Goal: Task Accomplishment & Management: Manage account settings

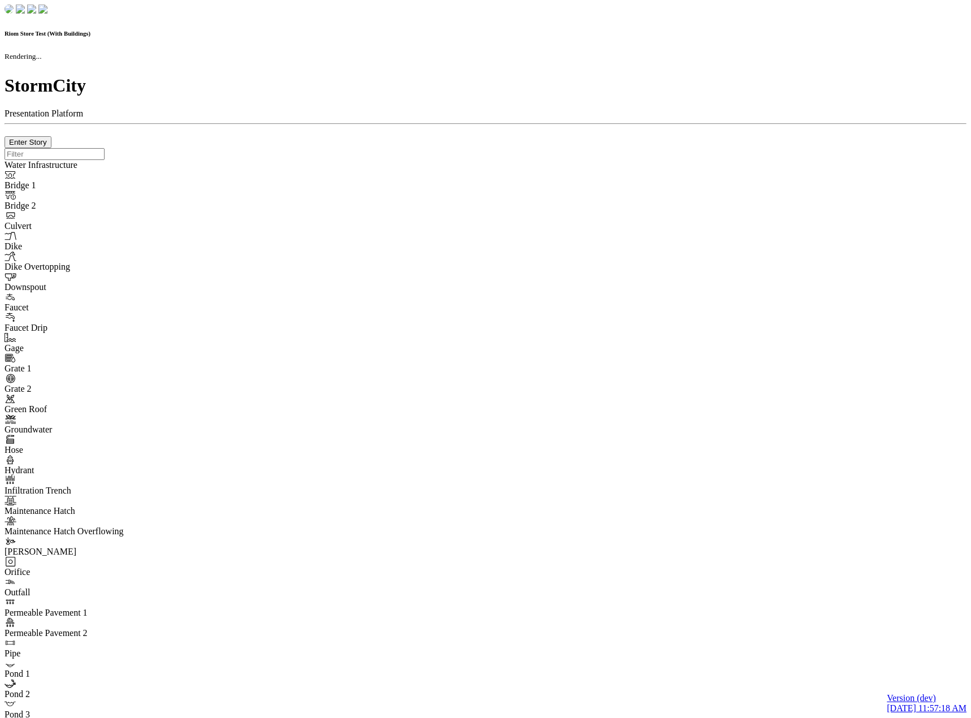
checkbox input "true"
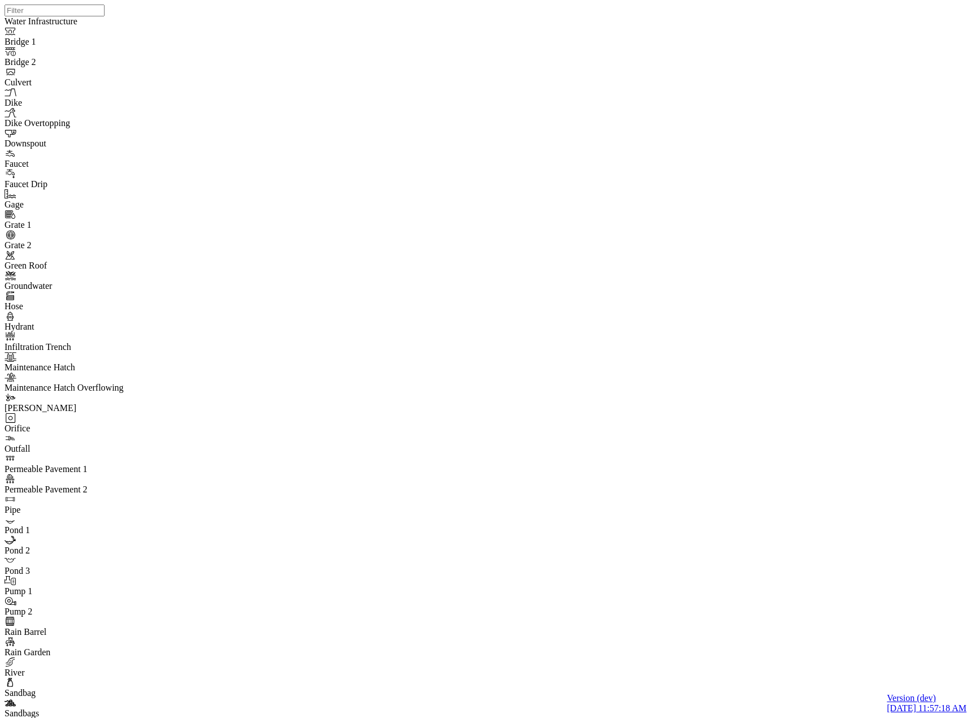
checkbox input "false"
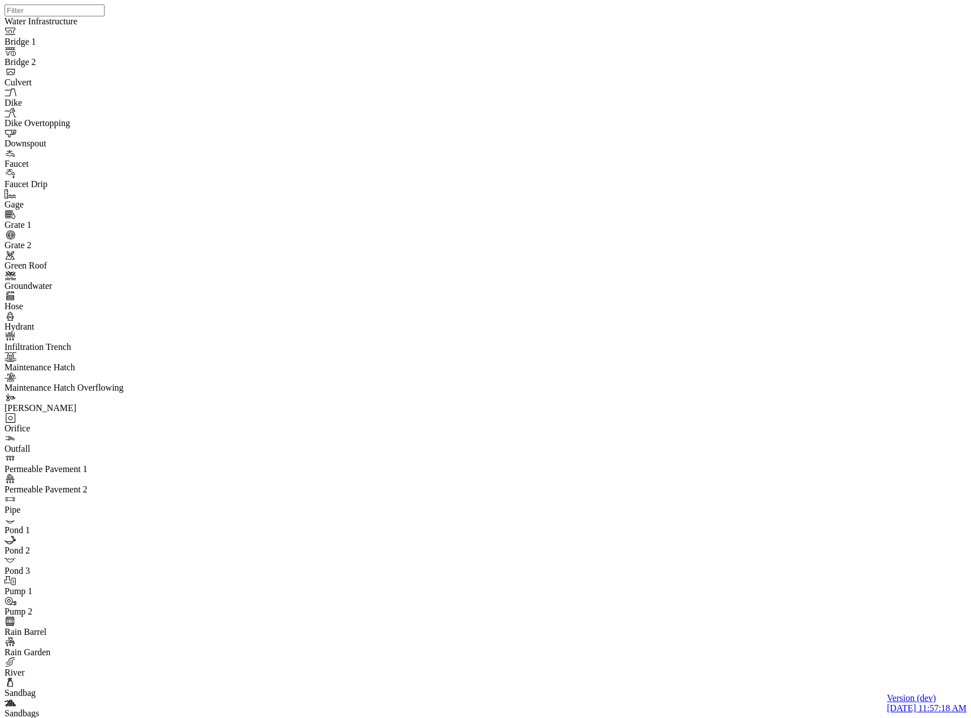
checkbox input "true"
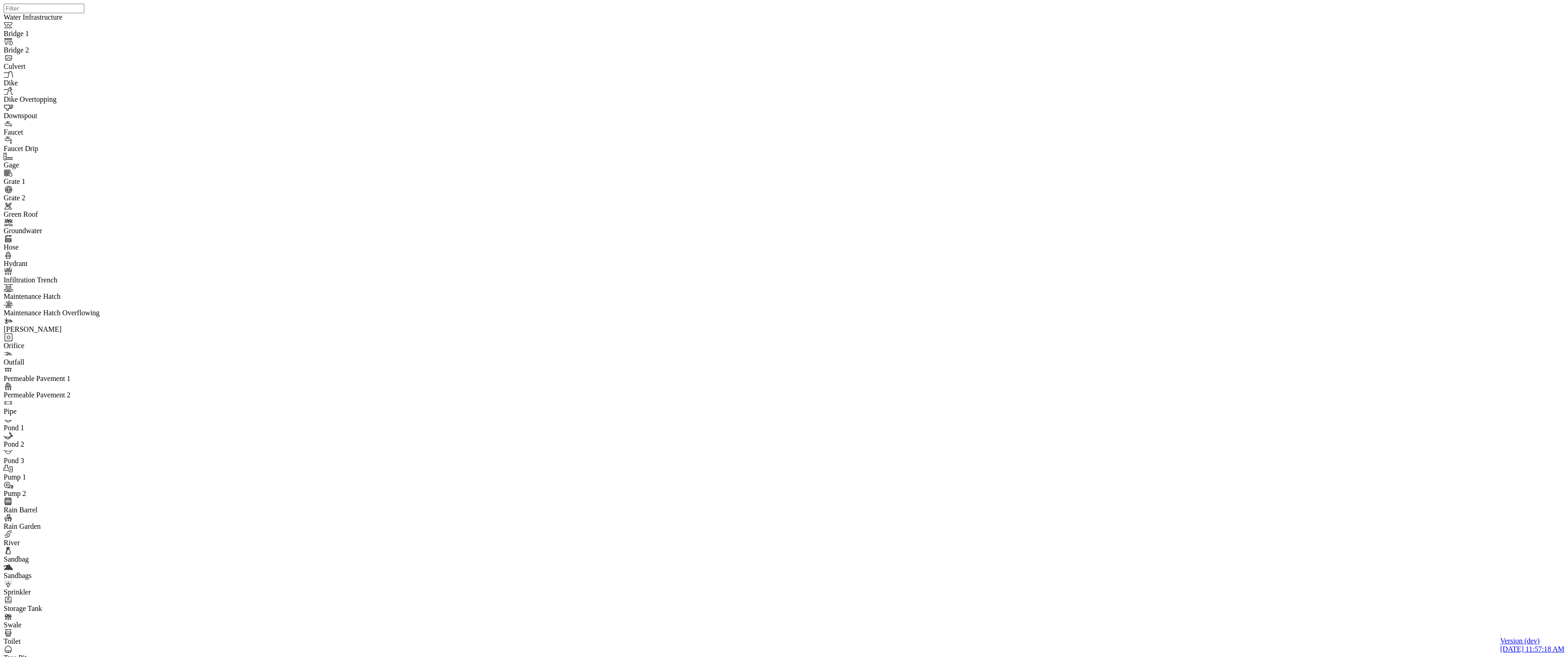
click at [444, 104] on div at bounding box center [788, 316] width 1568 height 633
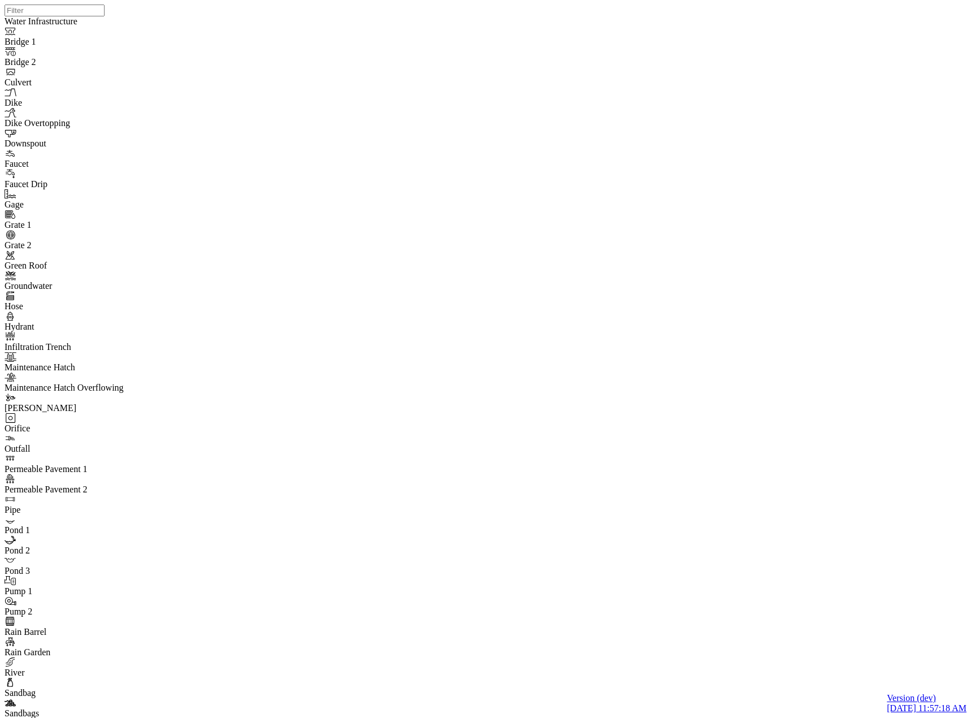
click at [219, 141] on div at bounding box center [490, 344] width 971 height 689
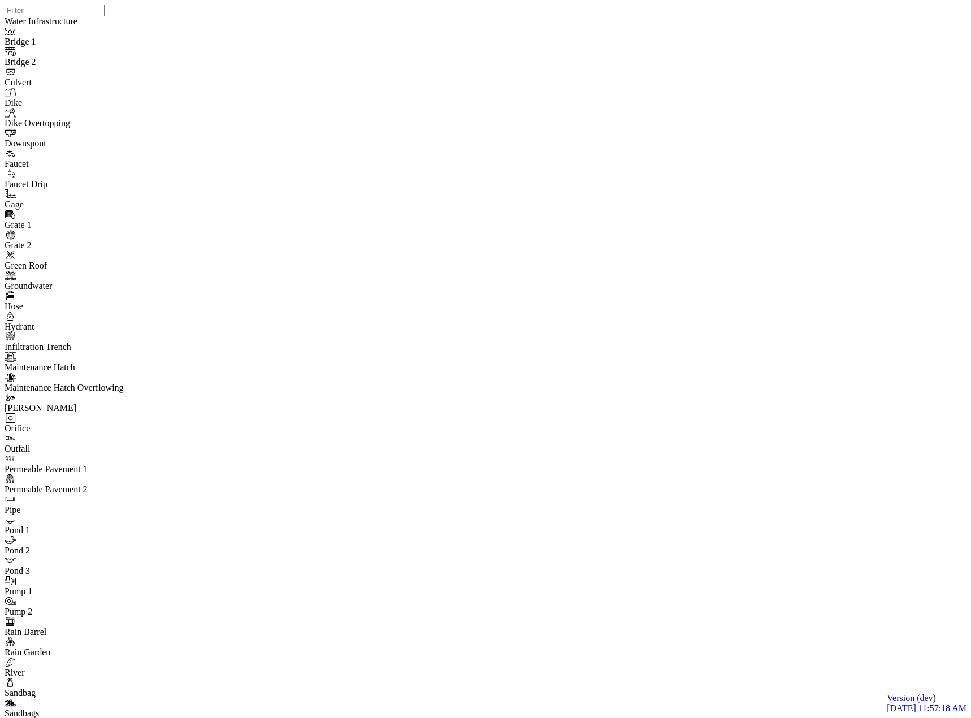
type input "Favorites With Manual Templates"
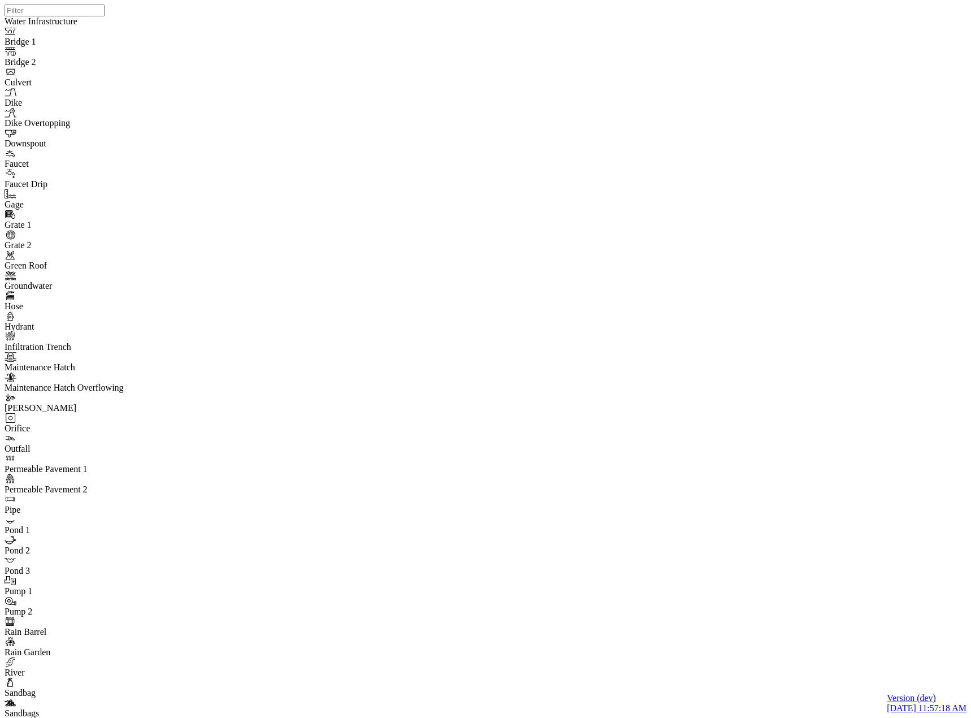
type input "Favorite A"
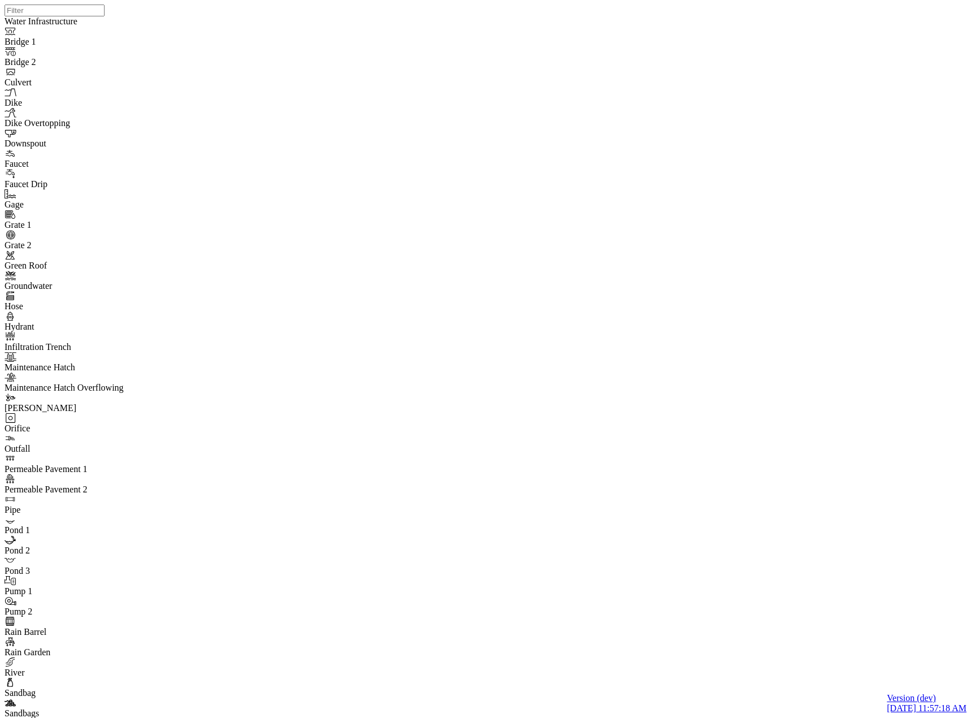
type input "Favorite B"
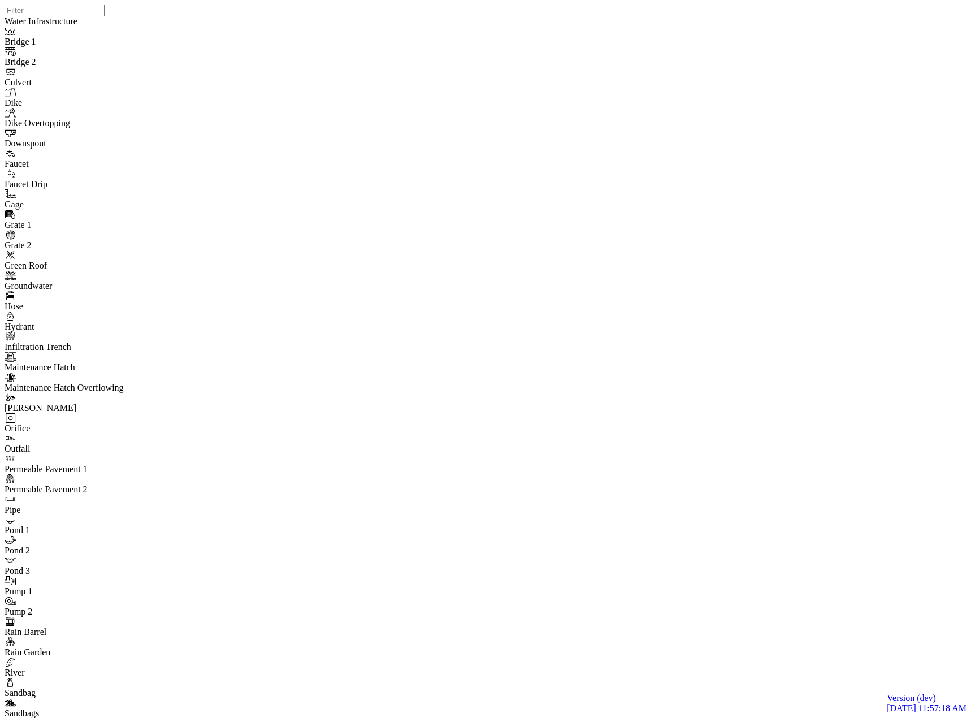
type input "Favorite C"
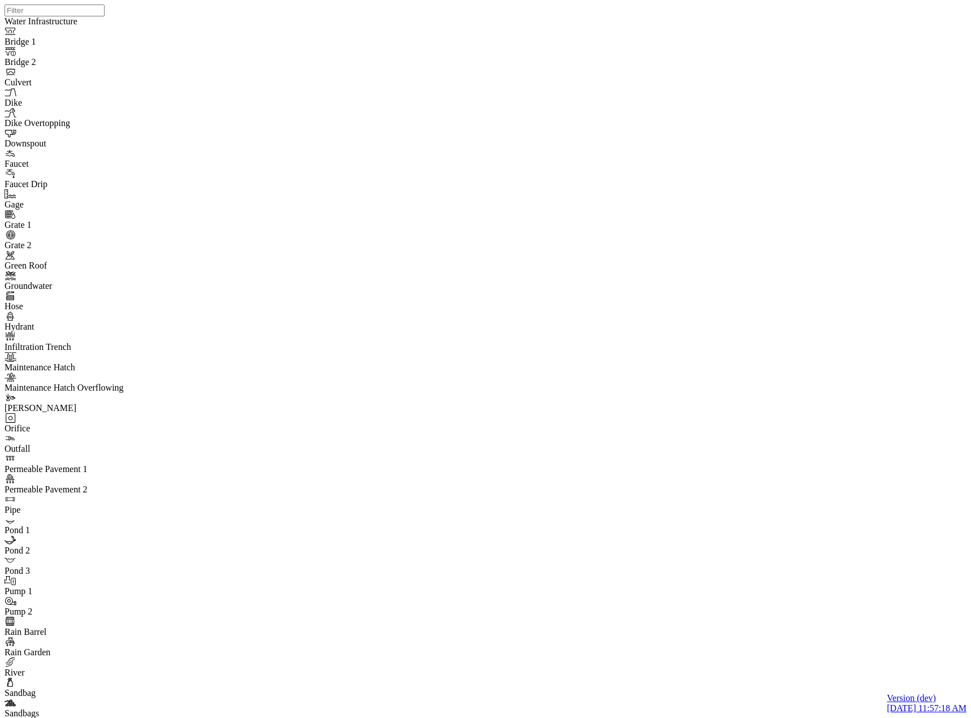
type input "Favorite D"
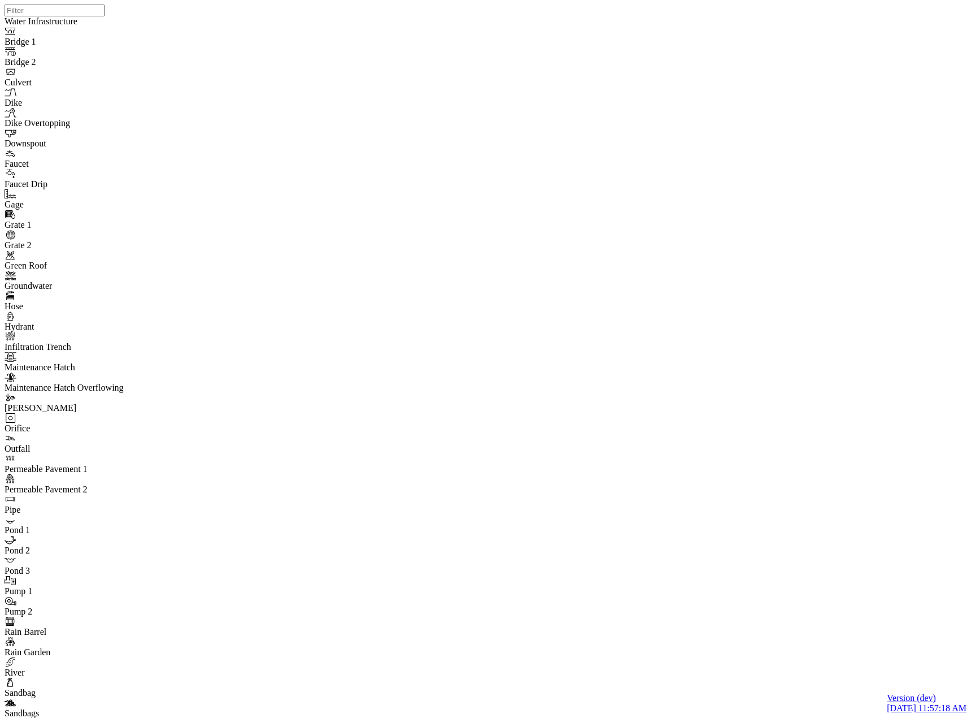
type input "Favorite E"
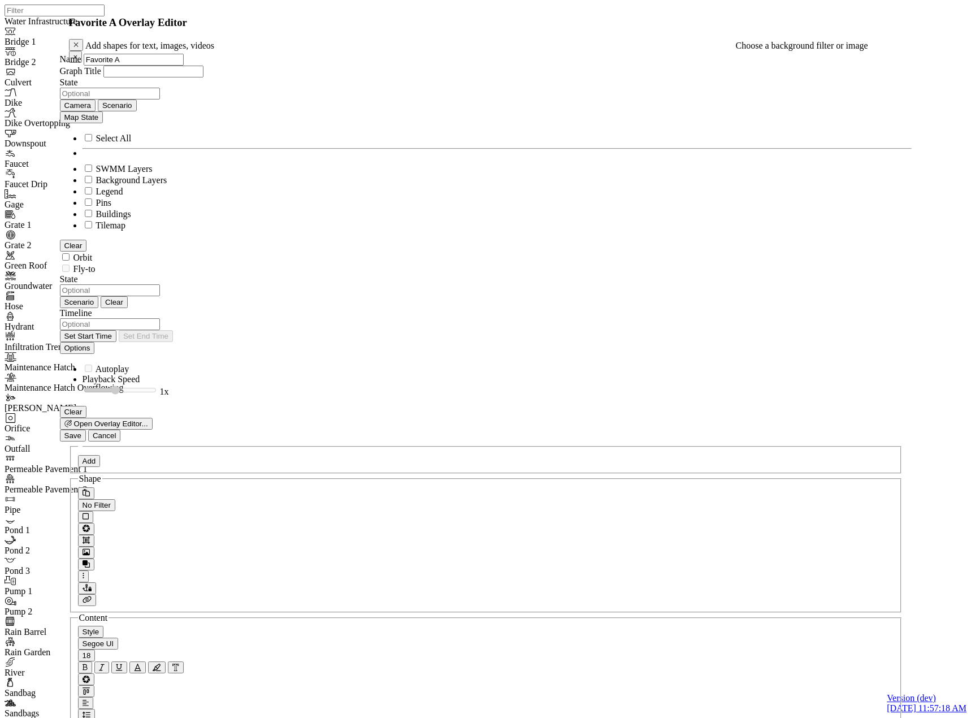
click at [127, 32] on link "Apply Template" at bounding box center [98, 28] width 58 height 10
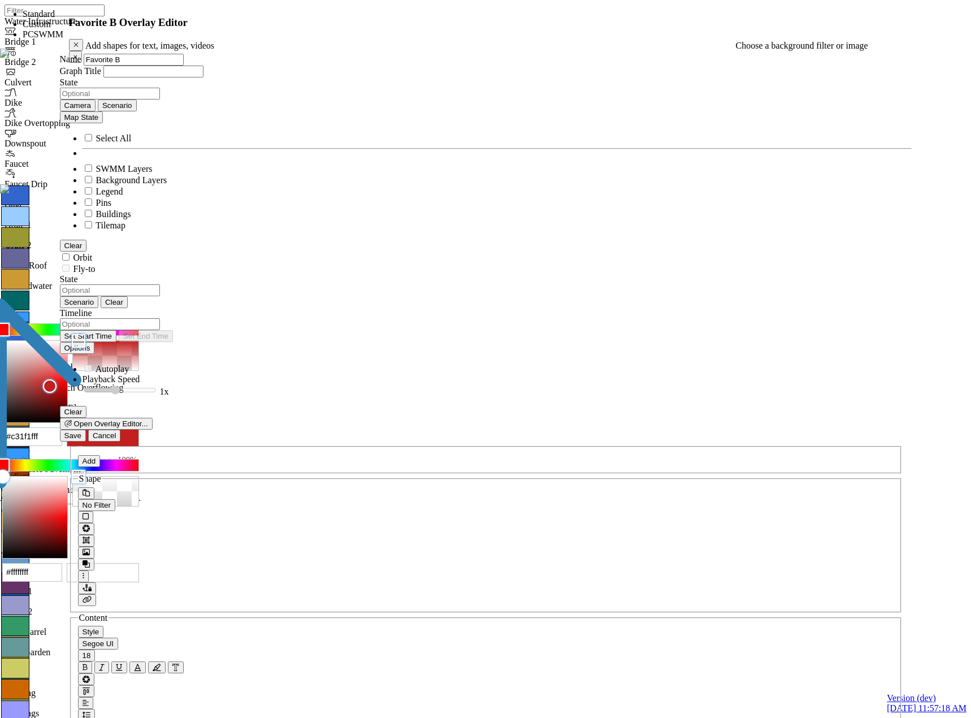
click at [127, 32] on link "Apply Template" at bounding box center [98, 28] width 58 height 10
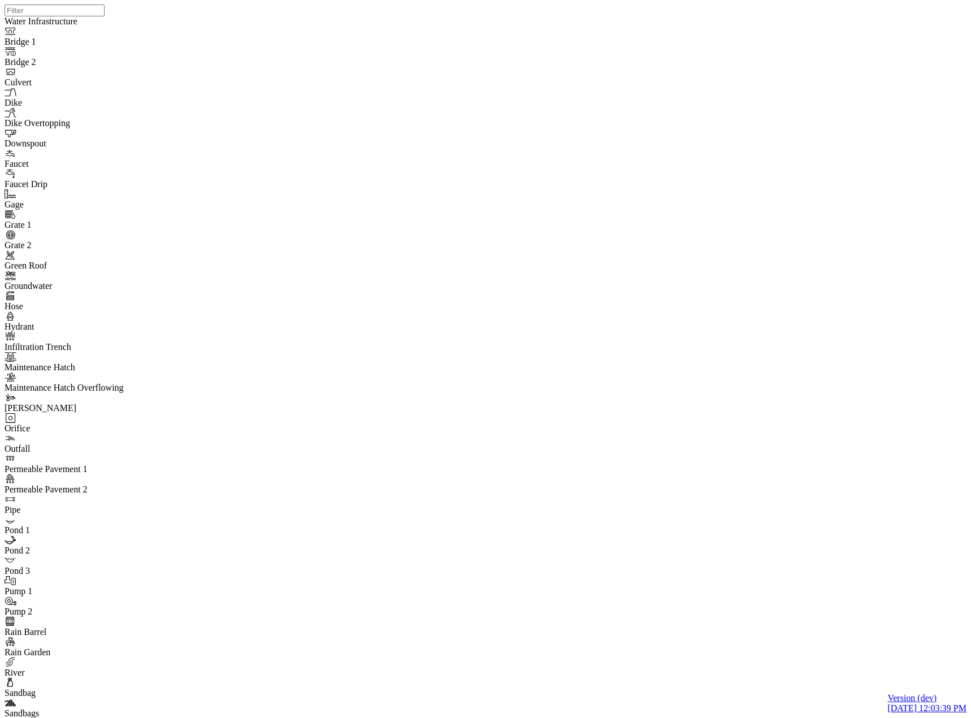
drag, startPoint x: 353, startPoint y: 104, endPoint x: 368, endPoint y: 116, distance: 18.9
type input "C:\fakepath\Riom Store Test (1).pcz"
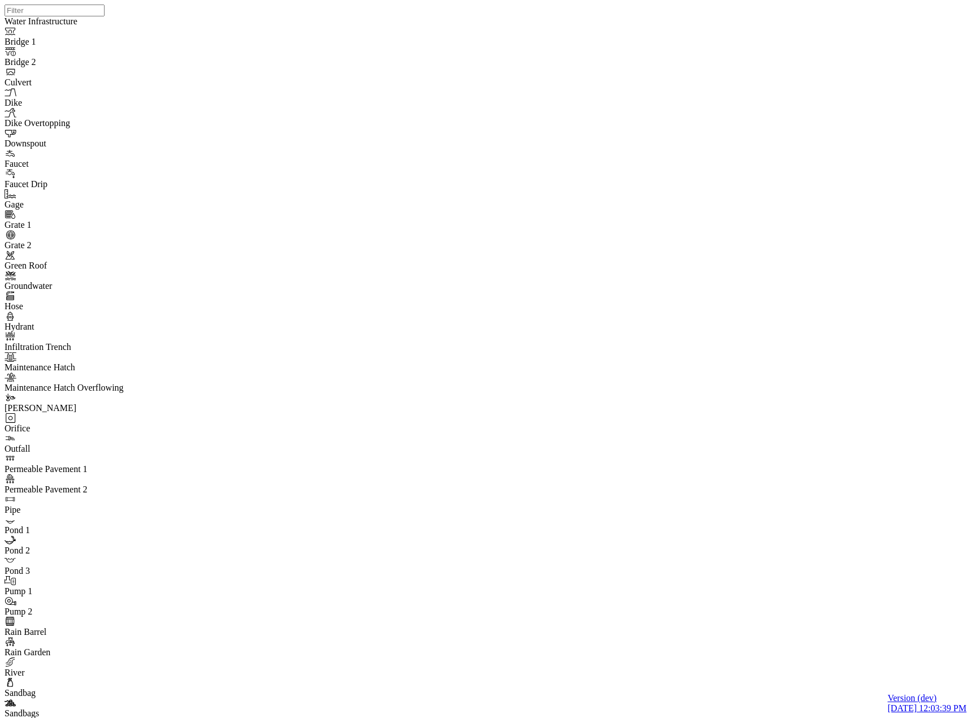
type input "Riom Store Test (1)"
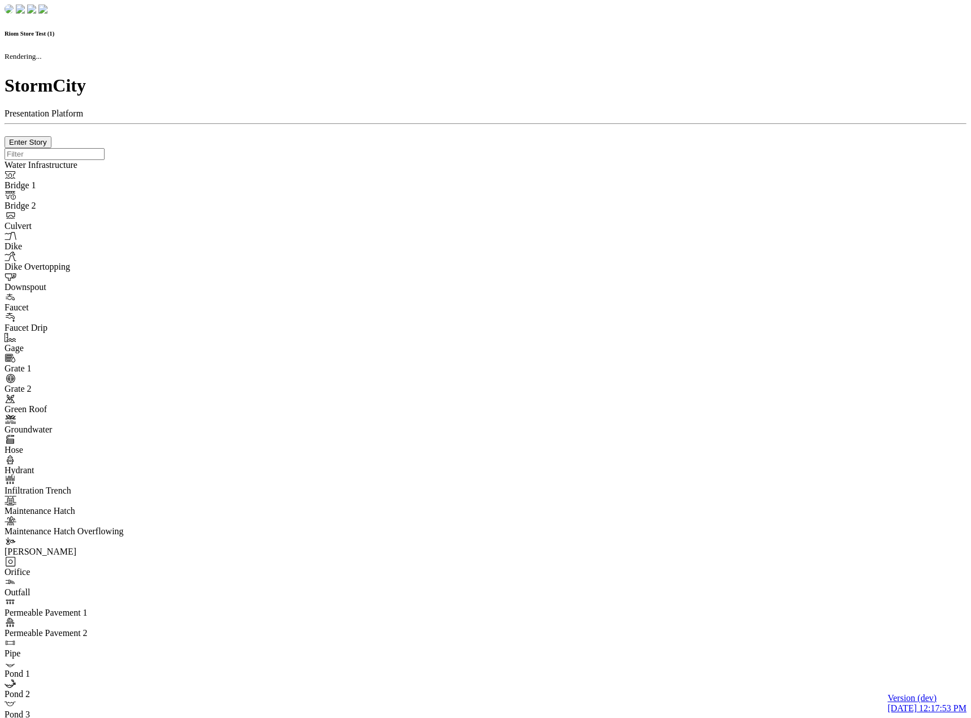
checkbox input "true"
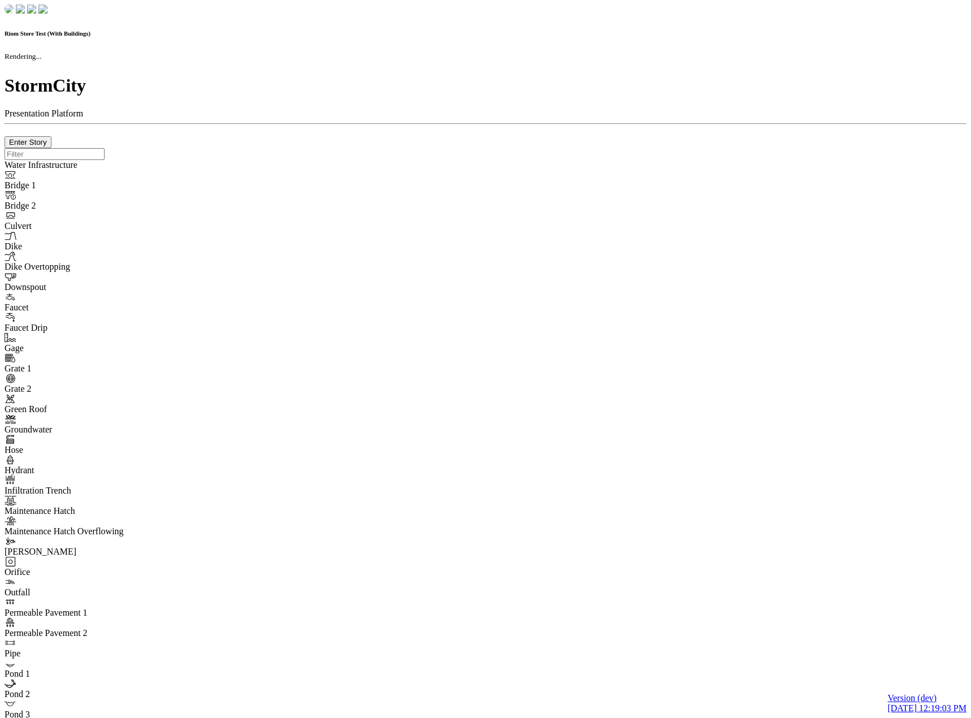
checkbox input "true"
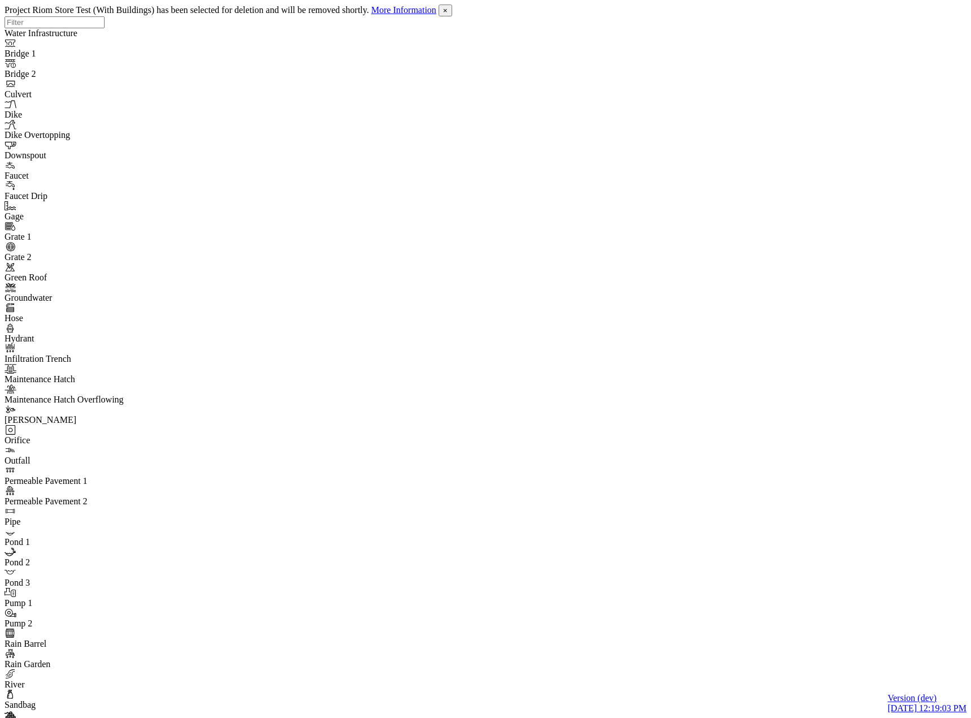
click at [448, 15] on span "×" at bounding box center [445, 10] width 5 height 8
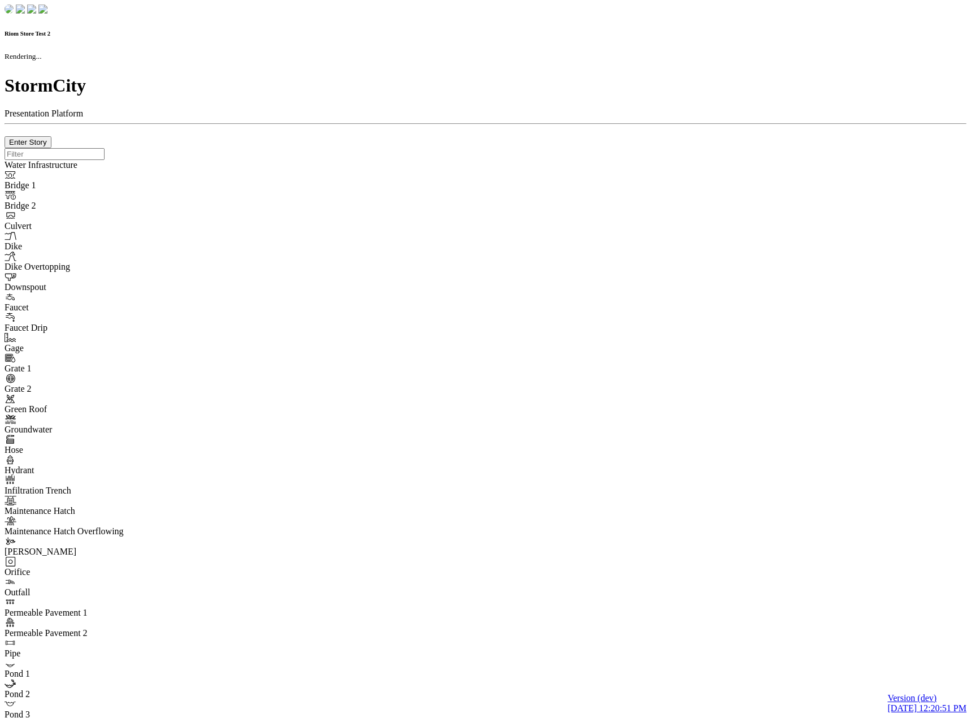
checkbox input "true"
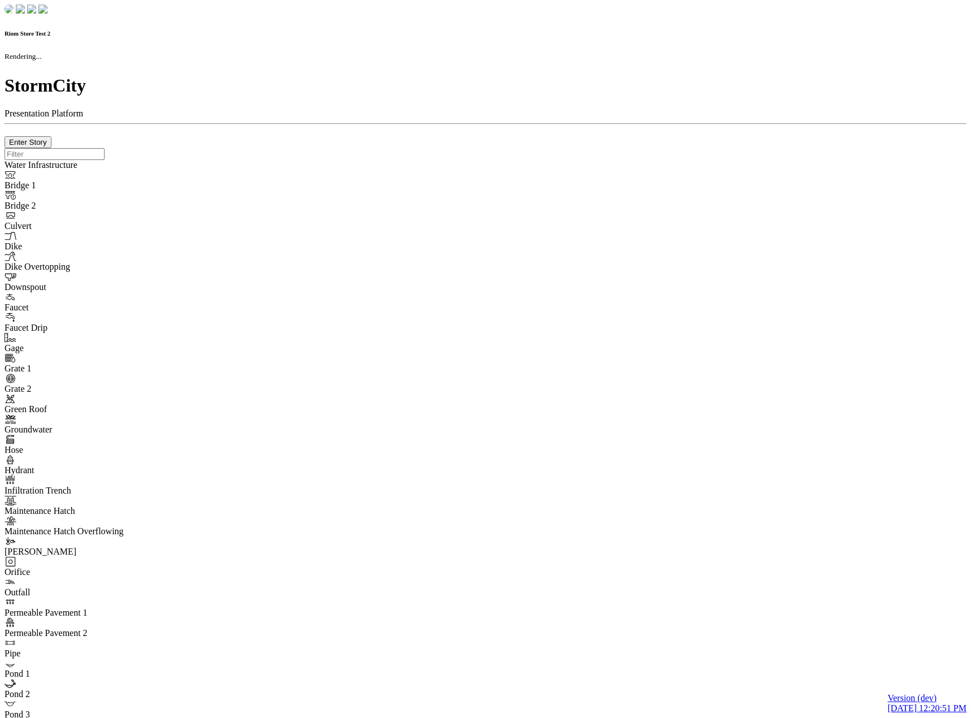
type input "0m"
type textarea "Depth = 0"
checkbox input "true"
select select "CIRCLE"
type input "7"
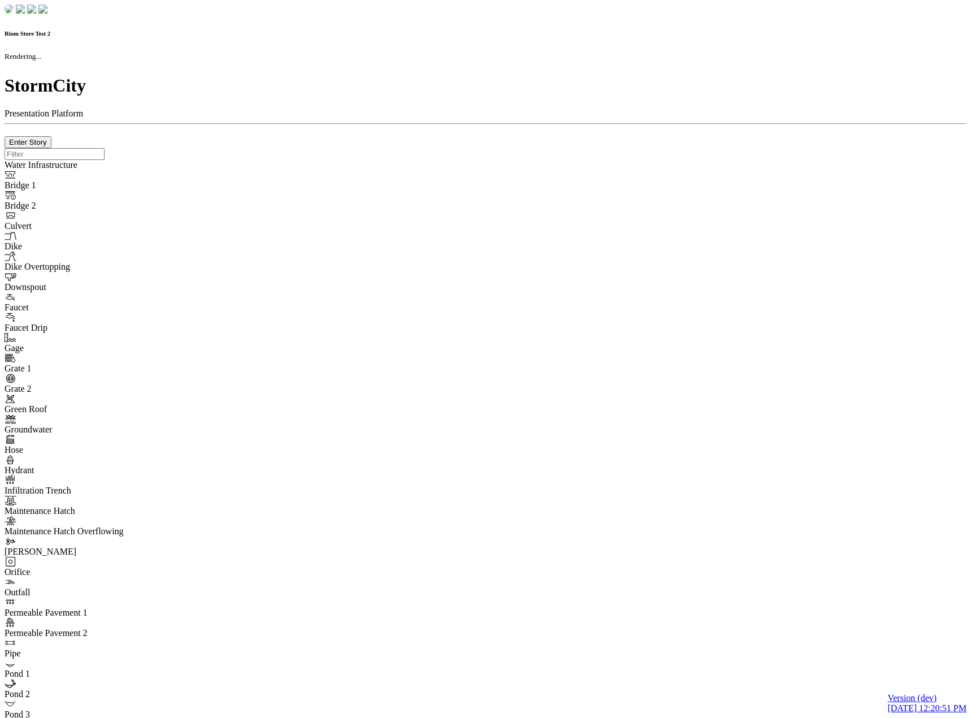
checkbox input "true"
type input "0"
type textarea "<i class="far fa-building"></i>"
select select "None"
type input "7"
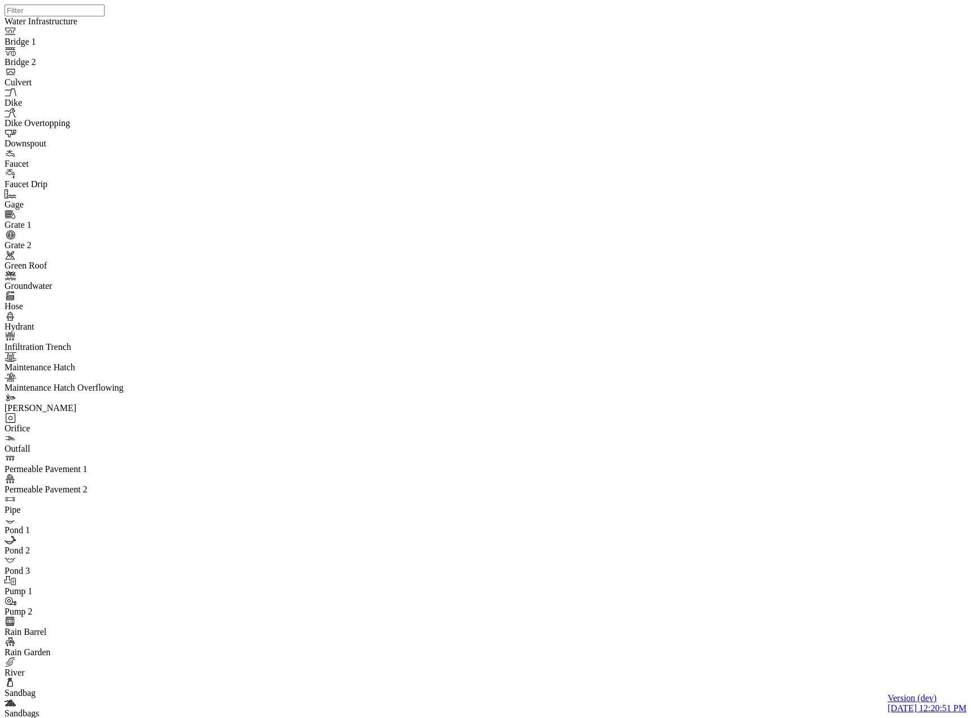
drag, startPoint x: 908, startPoint y: 650, endPoint x: 795, endPoint y: 592, distance: 127.6
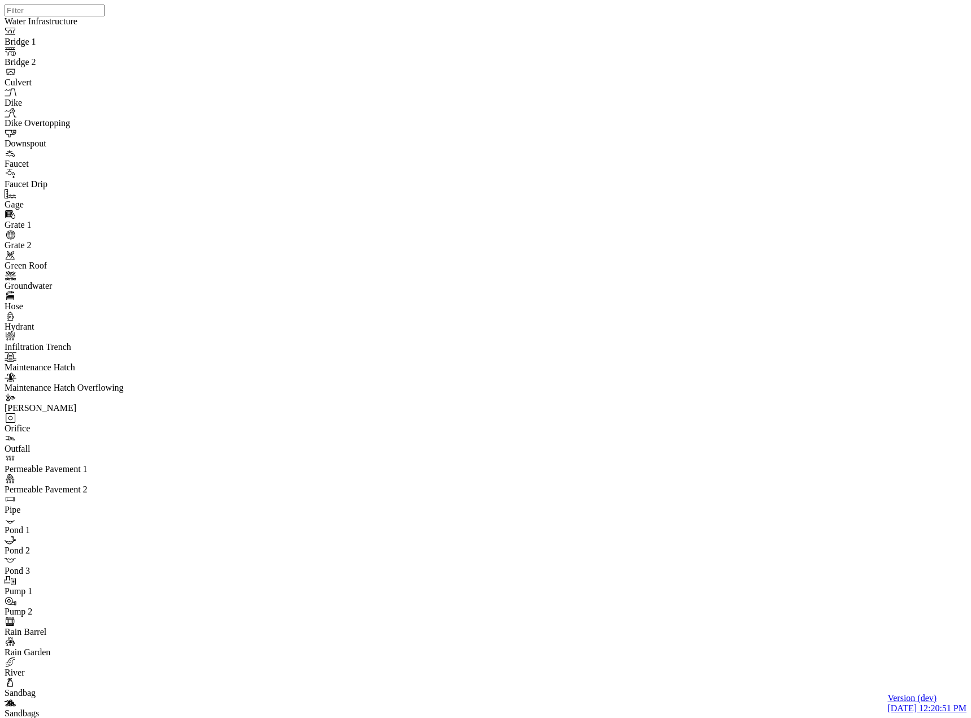
select select "CIRCLE"
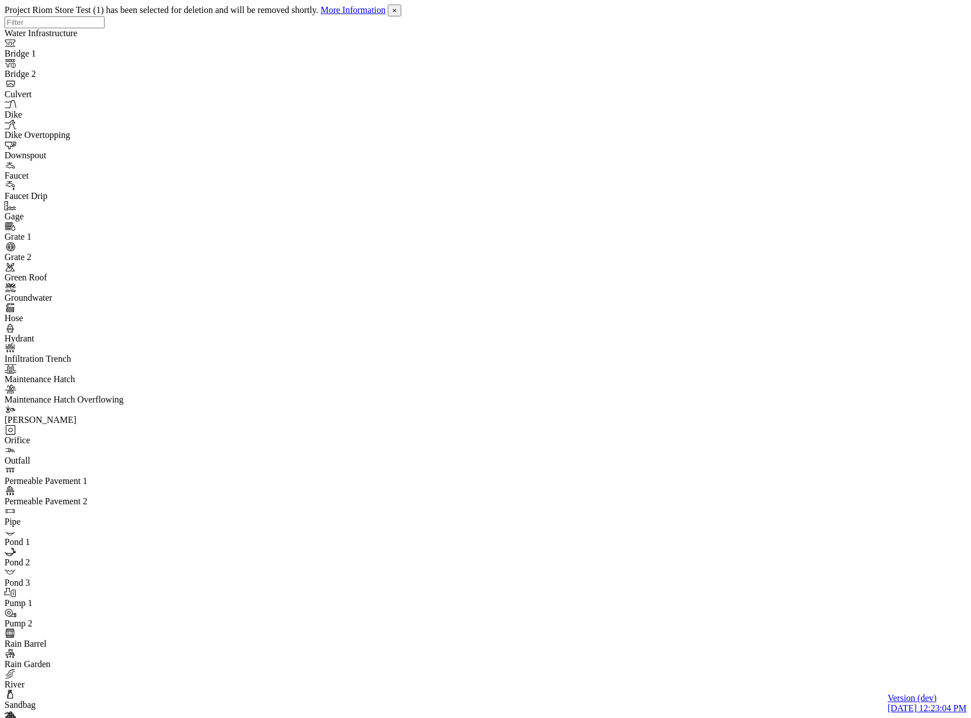
click at [397, 15] on span "×" at bounding box center [394, 10] width 5 height 8
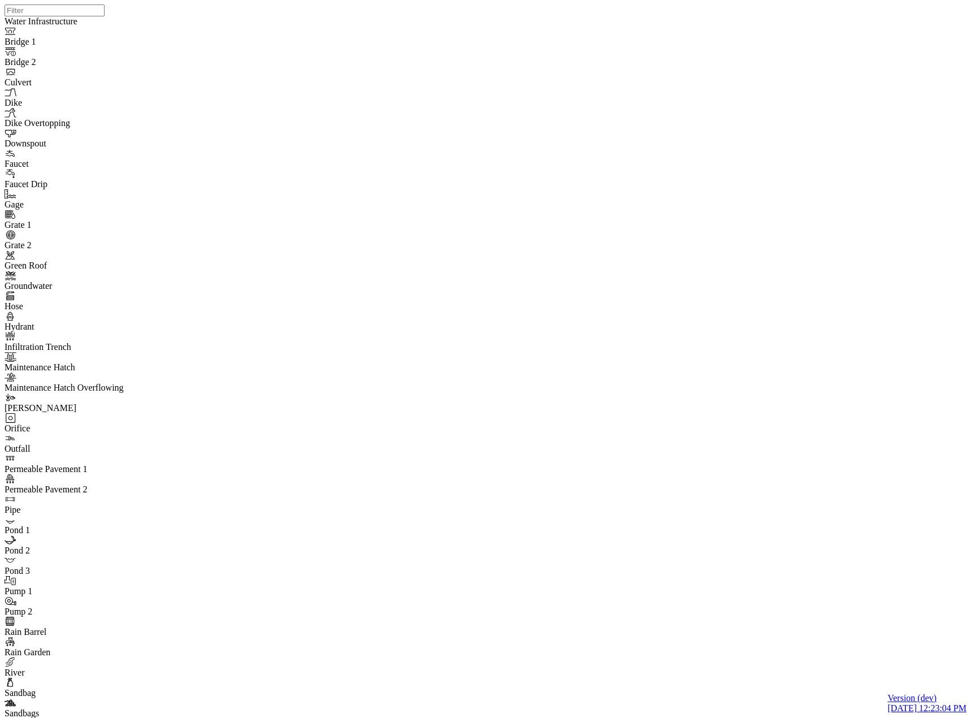
drag, startPoint x: 255, startPoint y: 312, endPoint x: 175, endPoint y: 297, distance: 81.6
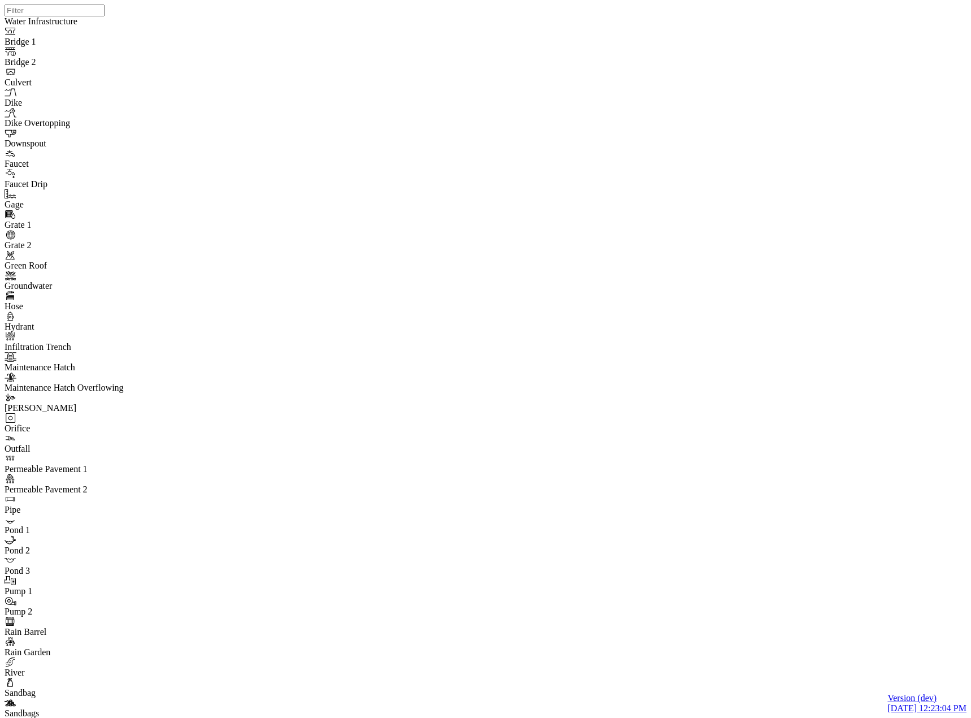
type input "C:\fakepath\Riom Store Test (1).pcz"
type input "Riom Store Test (1)"
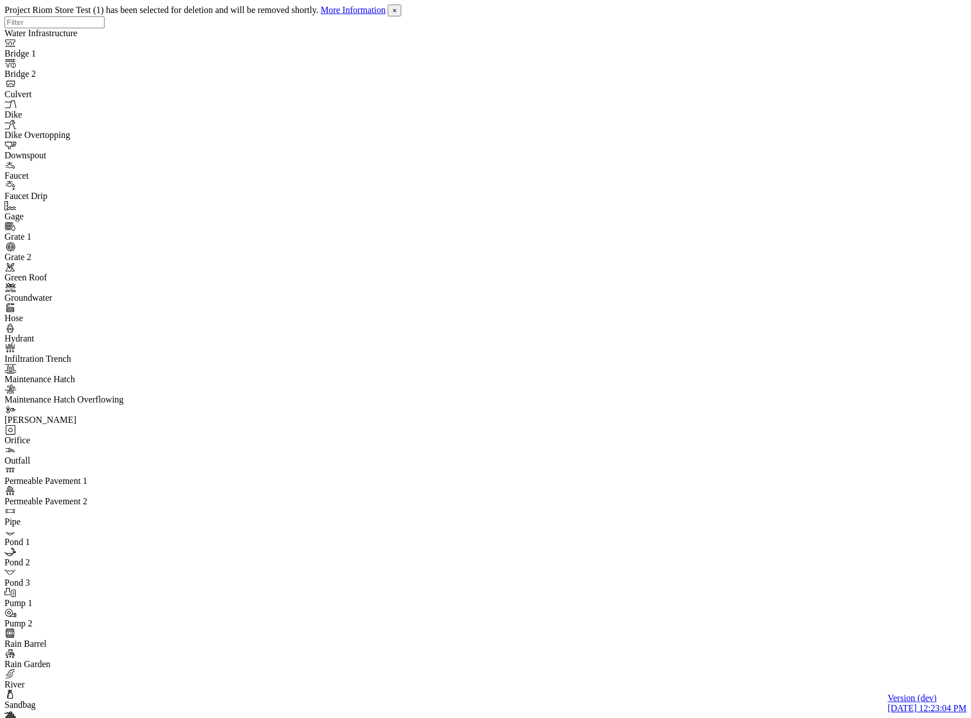
click at [397, 9] on span "×" at bounding box center [394, 10] width 5 height 8
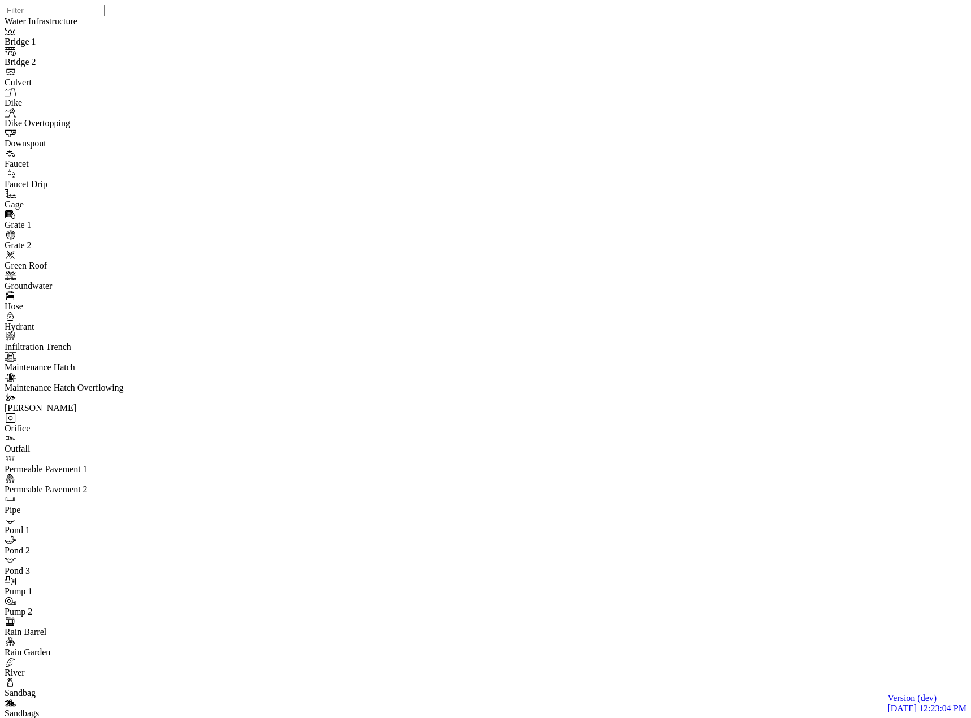
type input "C:\fakepath\Riom Store Test (1).pcz"
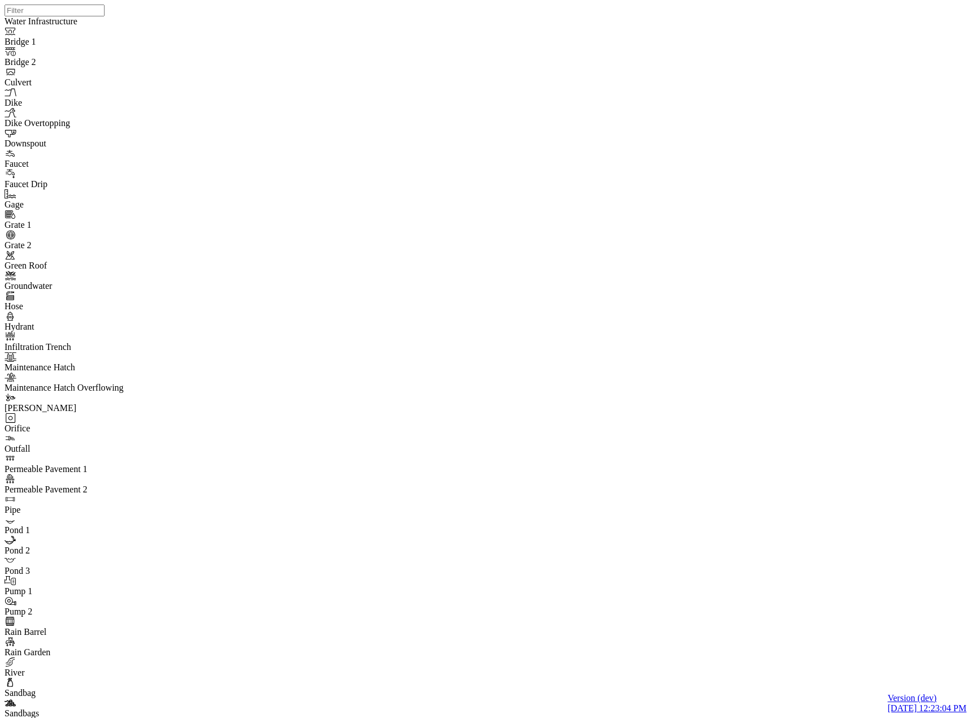
type input "Riom Store Test (1)"
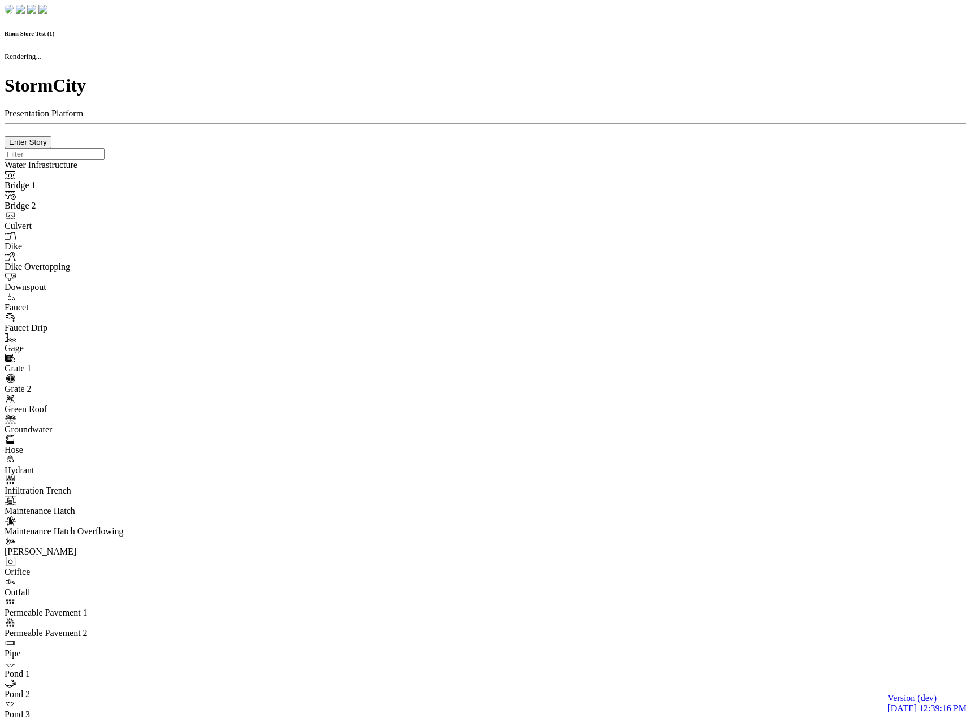
checkbox input "true"
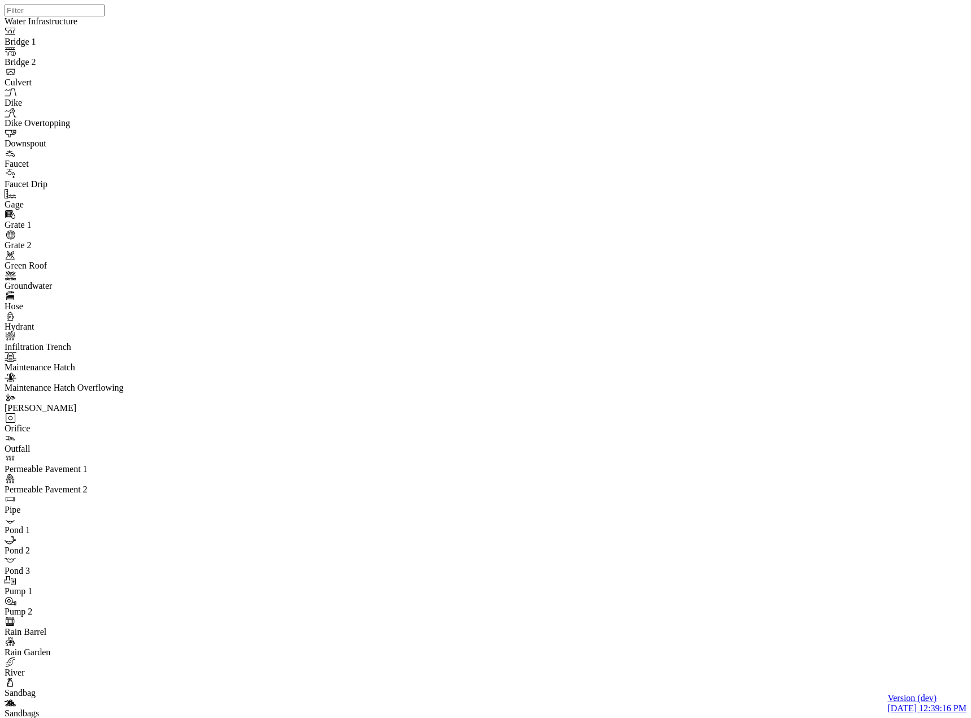
drag, startPoint x: 177, startPoint y: 217, endPoint x: 99, endPoint y: 258, distance: 88.7
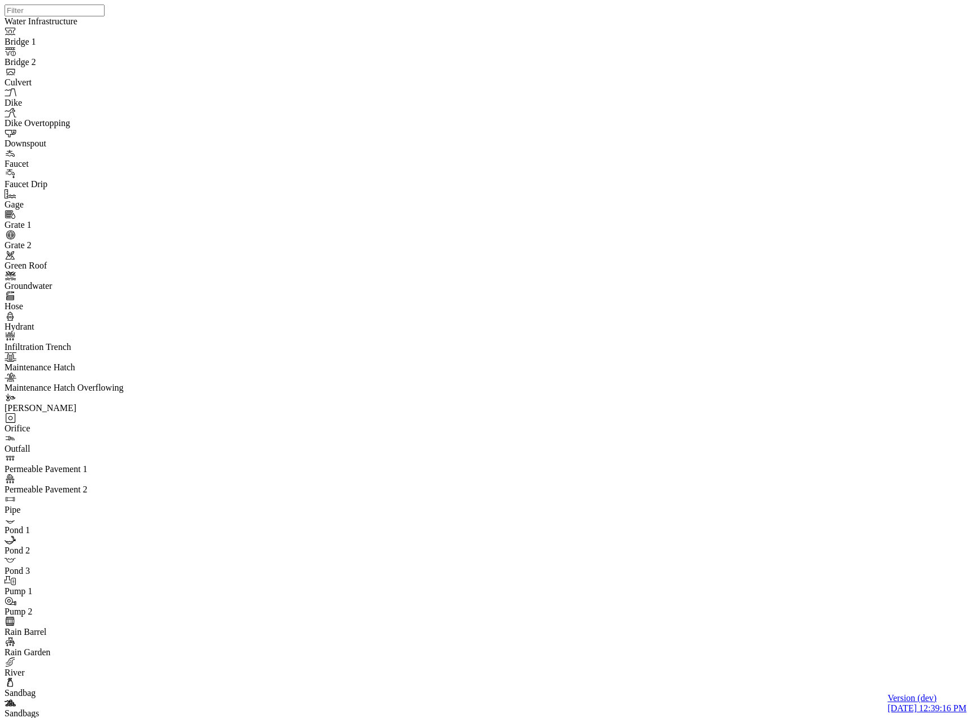
drag, startPoint x: 176, startPoint y: 192, endPoint x: 164, endPoint y: 198, distance: 13.4
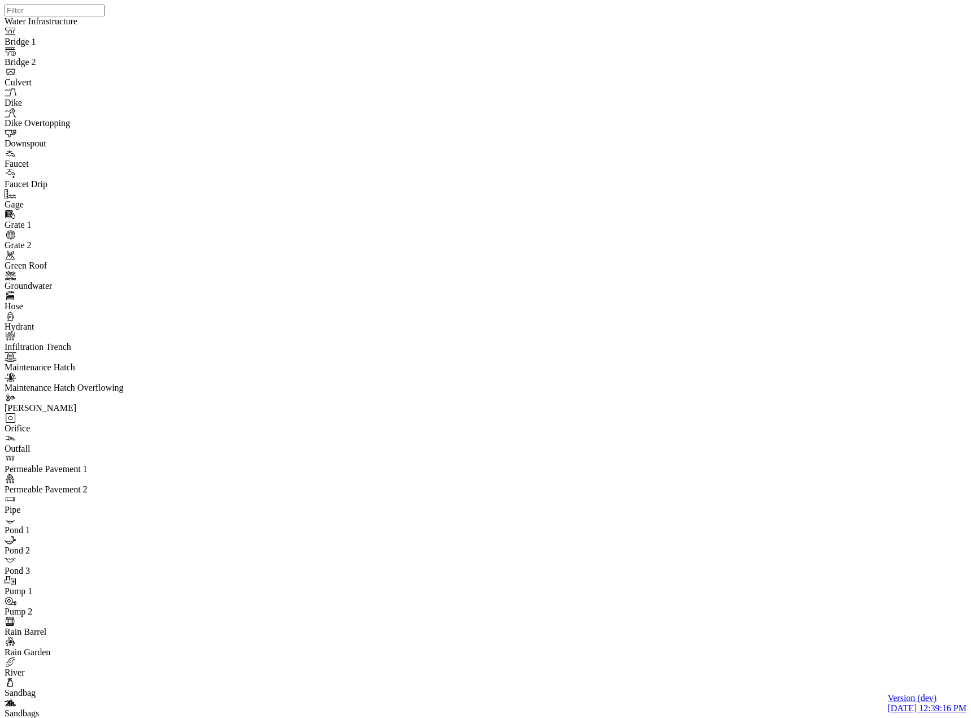
type input "Orange / Gray Applied to Story 1"
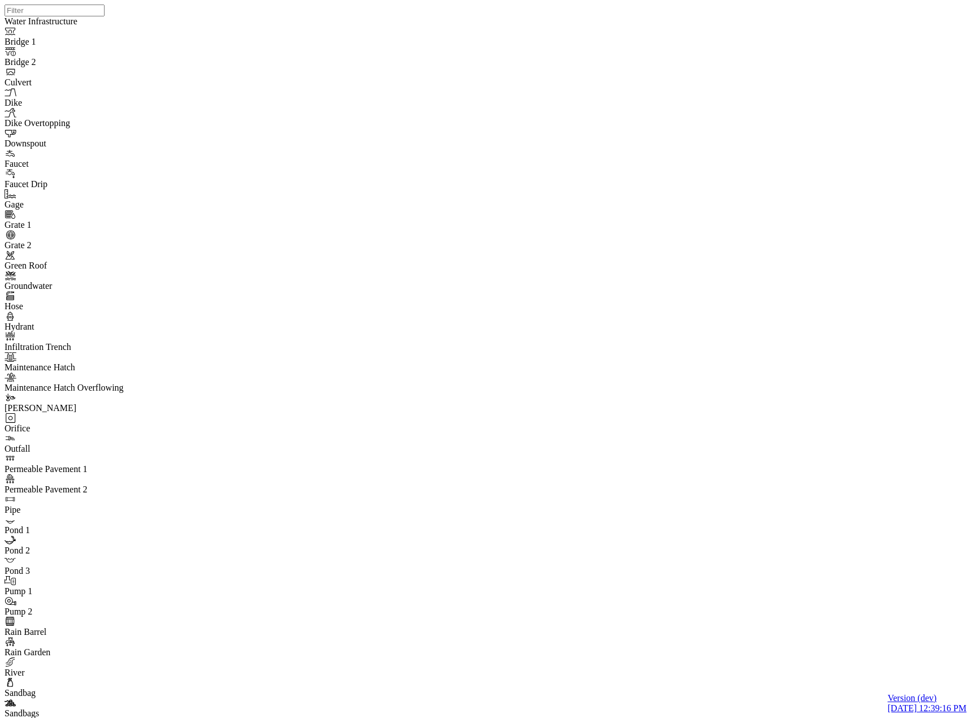
type input "Favorite A"
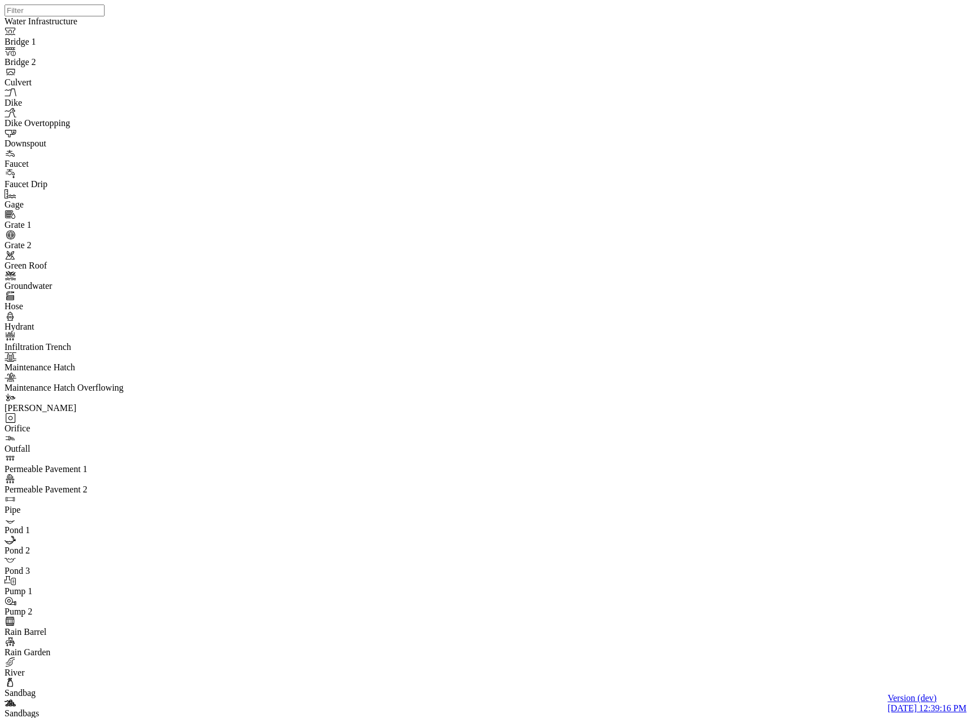
type input "Favorite B"
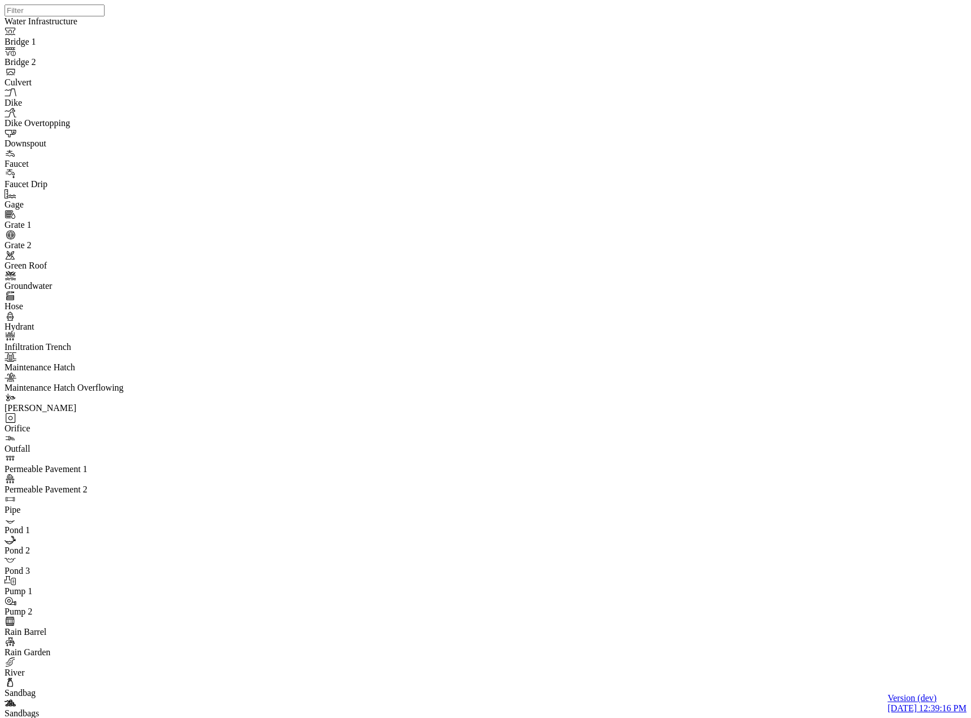
drag, startPoint x: 174, startPoint y: 185, endPoint x: 151, endPoint y: 185, distance: 22.0
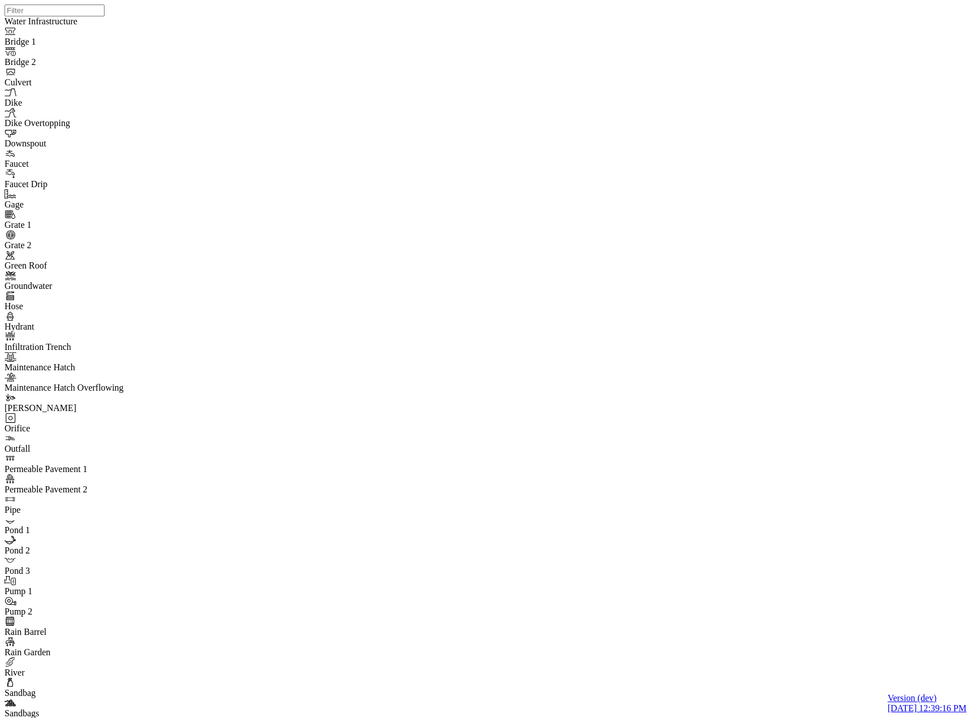
type input "Orange / Gray Applied to Story"
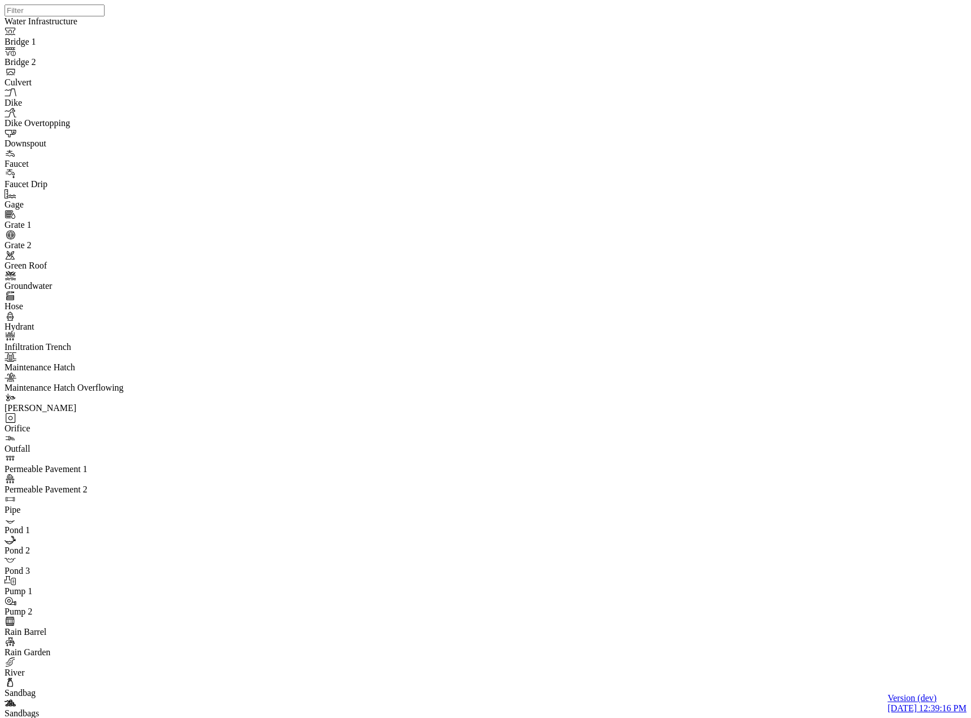
type input "Orange / Gray Applied to Story 2"
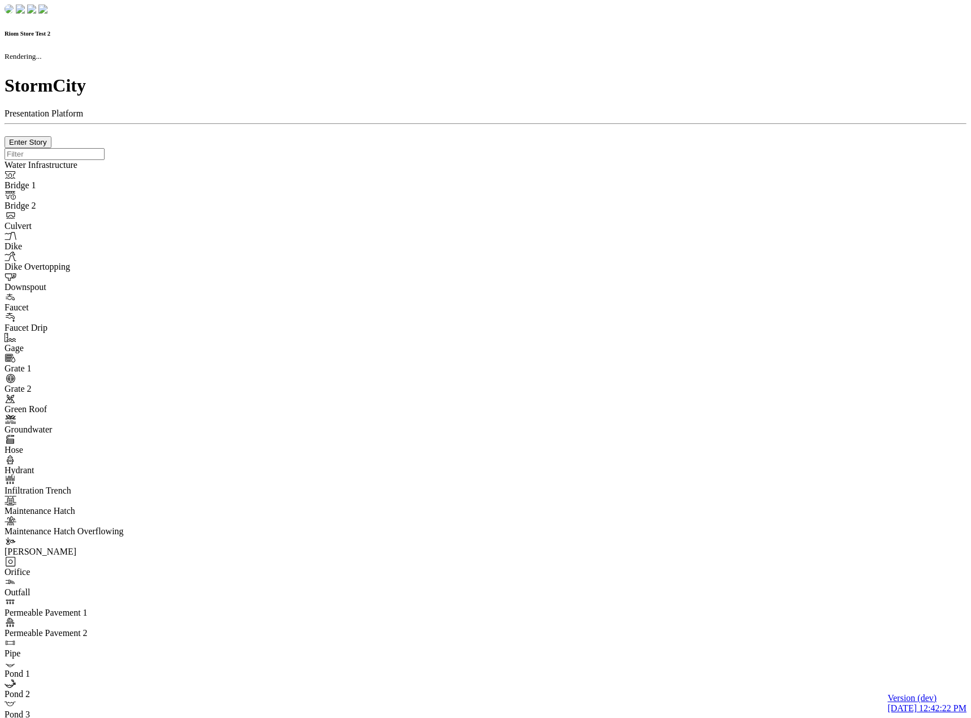
checkbox input "true"
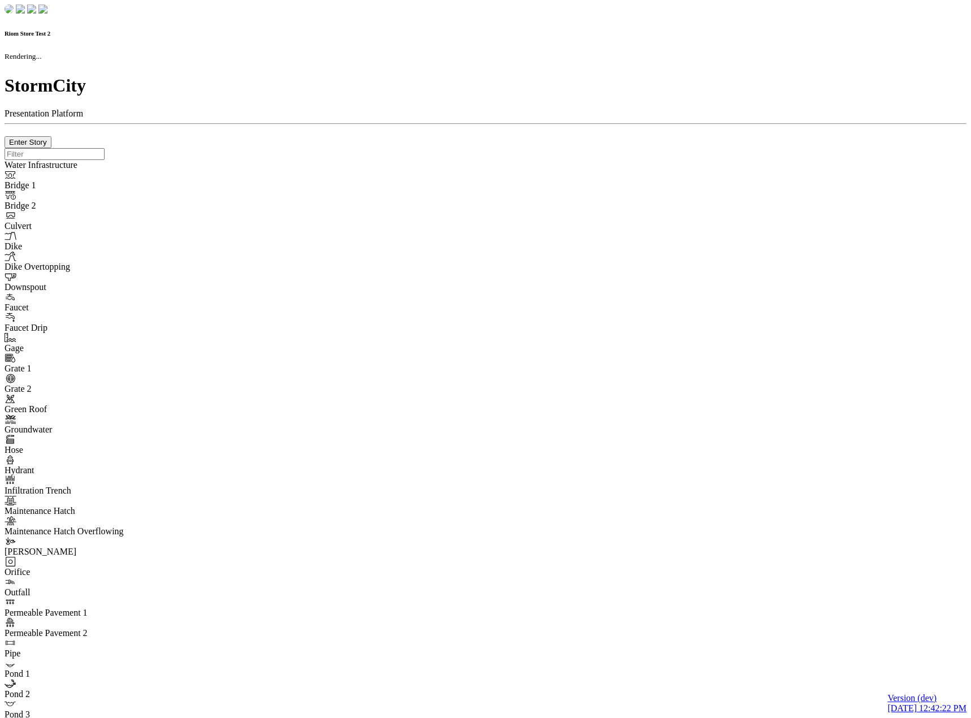
type input "0m"
type textarea "Depth = 0"
checkbox input "true"
select select "CIRCLE"
type input "7"
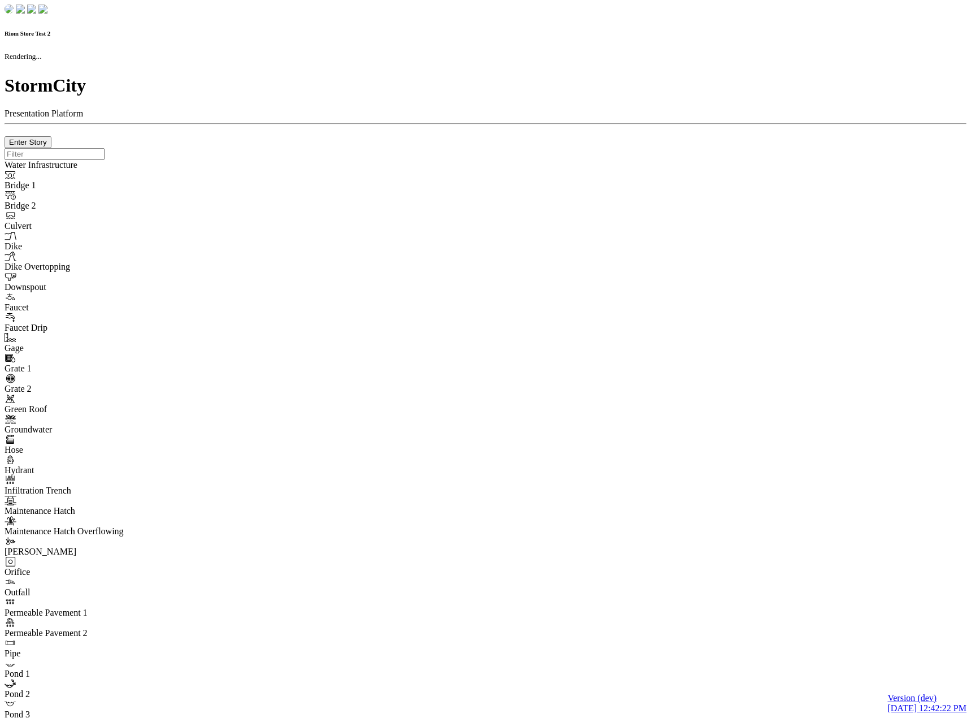
checkbox input "true"
type input "0"
type textarea "<i class="far fa-building"></i>"
select select "None"
type input "7"
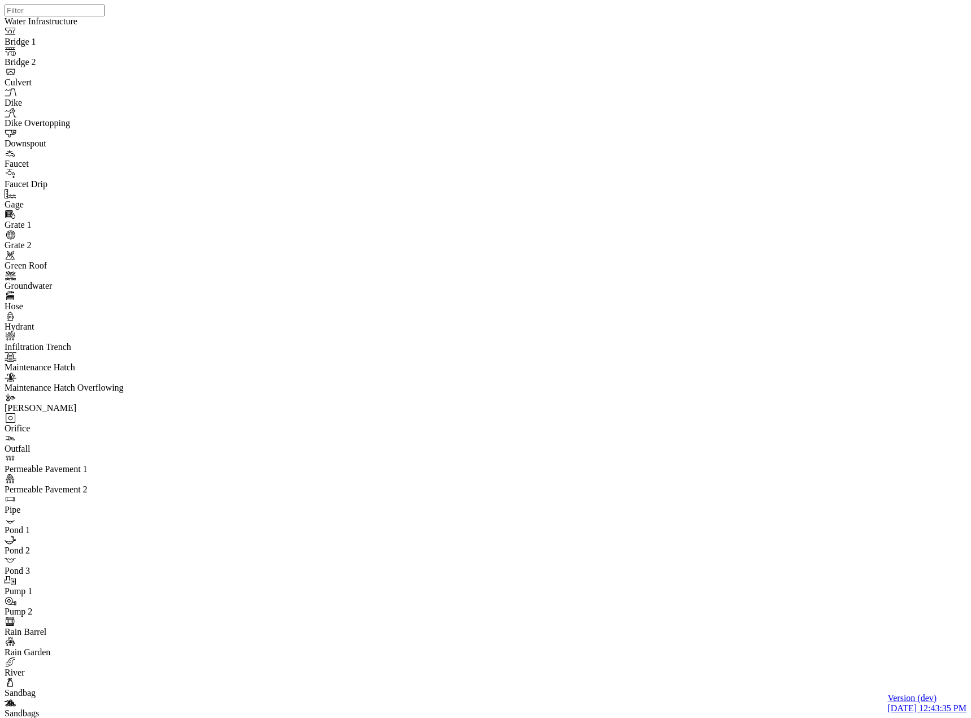
type input "C:\fakepath\Riom Store Test (1) (1).pcz"
type input "Riom Store Test (1) (1)"
